Goal: Information Seeking & Learning: Learn about a topic

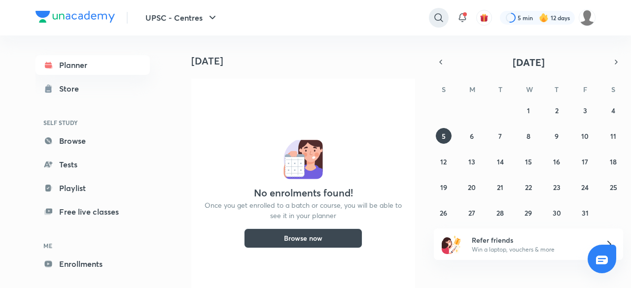
click at [440, 10] on div at bounding box center [439, 18] width 20 height 20
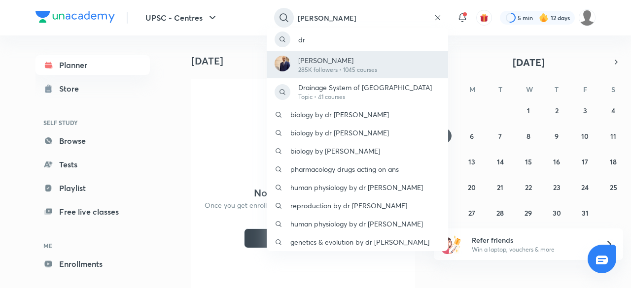
type input "[PERSON_NAME]"
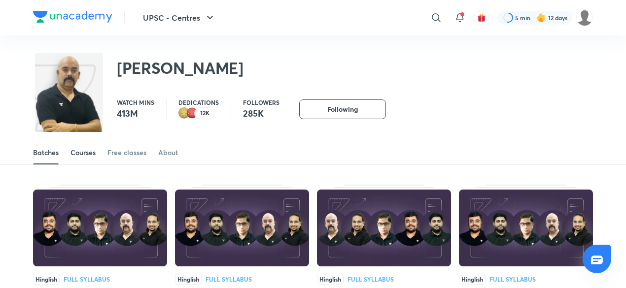
click at [91, 156] on div "Courses" at bounding box center [83, 153] width 25 height 10
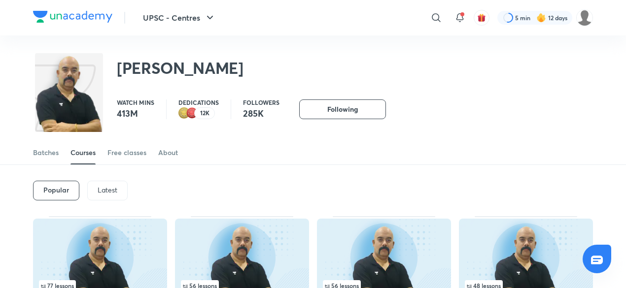
click at [114, 196] on div "Latest" at bounding box center [107, 191] width 40 height 20
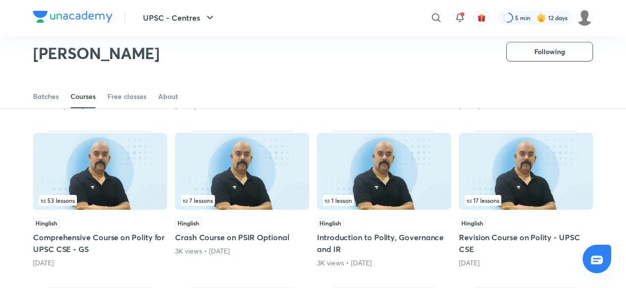
scroll to position [213, 0]
click at [119, 161] on img at bounding box center [100, 171] width 134 height 77
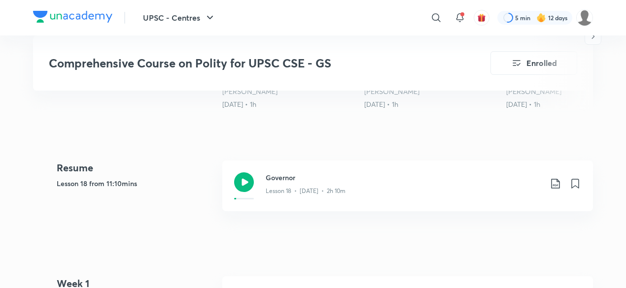
scroll to position [406, 0]
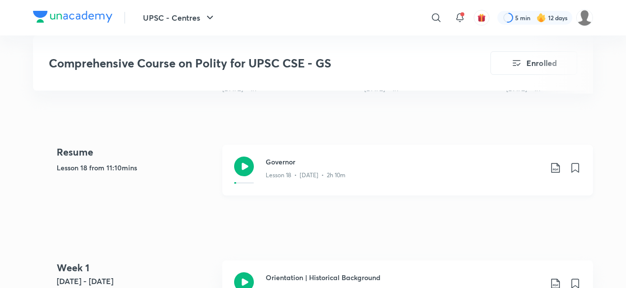
click at [388, 159] on h3 "Governor" at bounding box center [404, 162] width 276 height 10
